Goal: Task Accomplishment & Management: Use online tool/utility

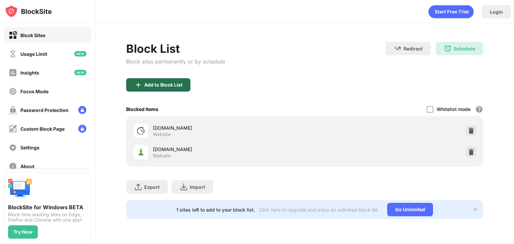
click at [152, 85] on div "Add to Block List" at bounding box center [163, 84] width 38 height 5
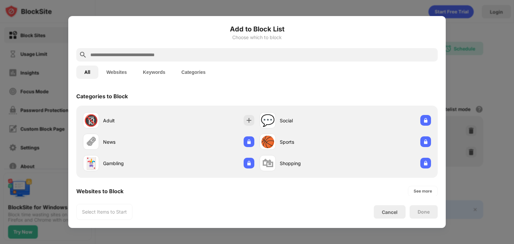
click at [136, 50] on div at bounding box center [256, 54] width 361 height 13
click at [131, 53] on input "text" at bounding box center [262, 55] width 345 height 8
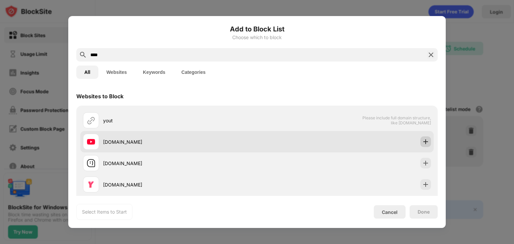
type input "****"
click at [422, 142] on img at bounding box center [425, 141] width 7 height 7
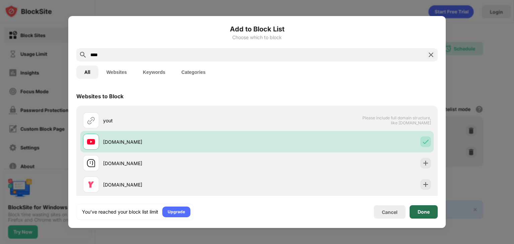
click at [429, 210] on div "Done" at bounding box center [423, 211] width 12 height 5
